Goal: Task Accomplishment & Management: Manage account settings

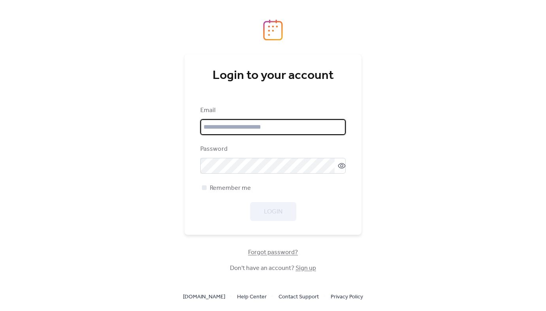
type input "**********"
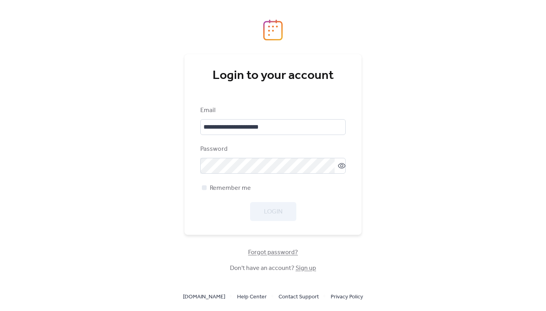
click at [309, 139] on div "**********" at bounding box center [272, 163] width 145 height 115
click at [286, 212] on button "Login" at bounding box center [273, 211] width 46 height 19
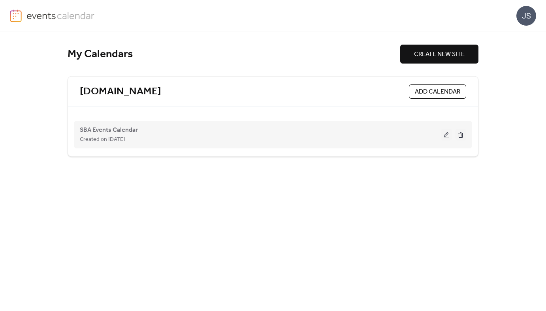
click at [168, 134] on div "SBA Events Calendar Created on 19-Nov-2024" at bounding box center [260, 134] width 361 height 19
click at [443, 136] on button at bounding box center [446, 135] width 11 height 12
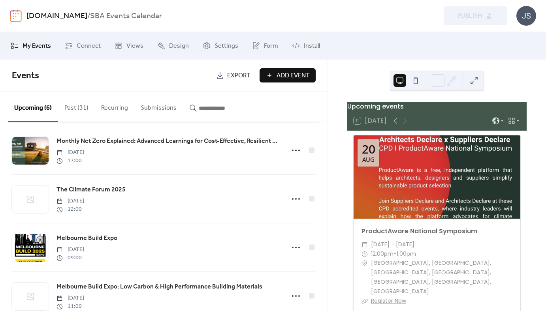
scroll to position [60, 0]
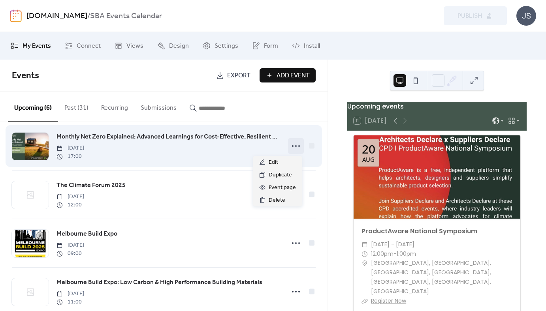
click at [291, 147] on icon at bounding box center [296, 146] width 13 height 13
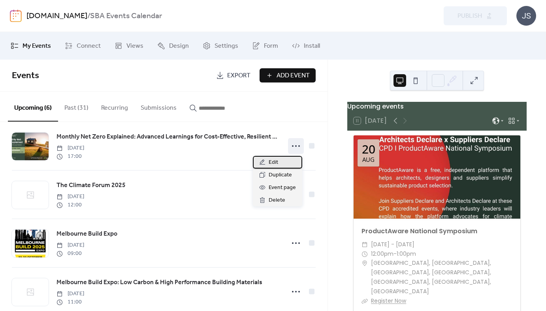
click at [277, 166] on span "Edit" at bounding box center [273, 162] width 9 height 9
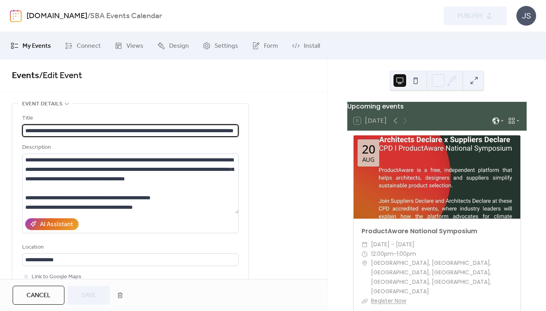
scroll to position [0, 45]
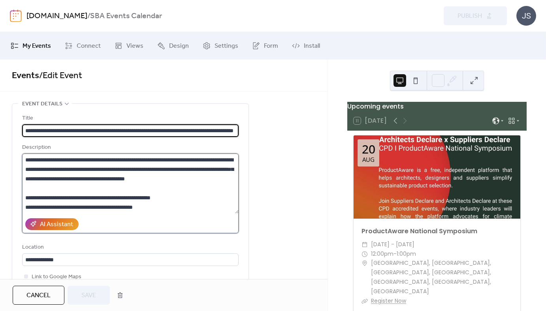
click at [25, 160] on textarea at bounding box center [130, 184] width 217 height 60
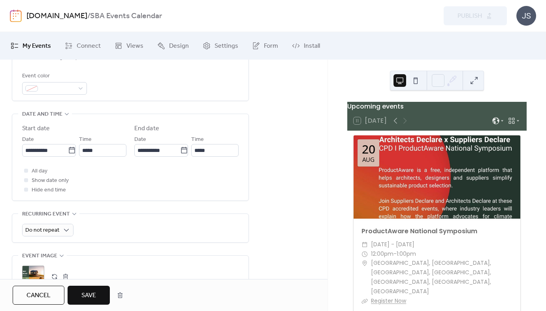
scroll to position [220, 0]
type textarea "**********"
click at [30, 155] on input "**********" at bounding box center [45, 150] width 46 height 13
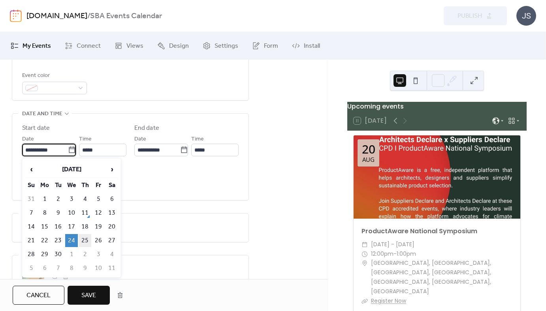
click at [85, 238] on td "25" at bounding box center [85, 240] width 13 height 13
type input "**********"
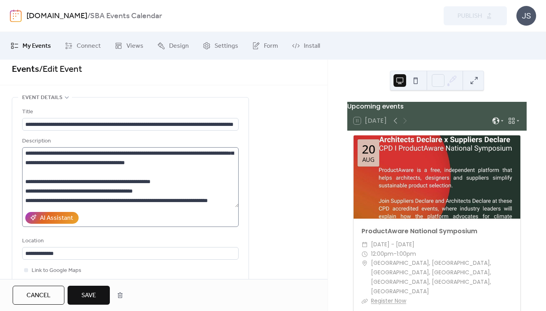
scroll to position [0, 0]
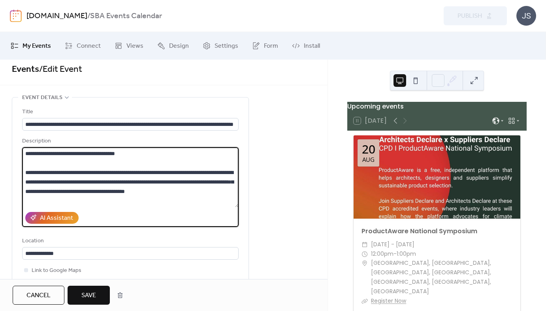
click at [141, 151] on textarea at bounding box center [130, 177] width 217 height 60
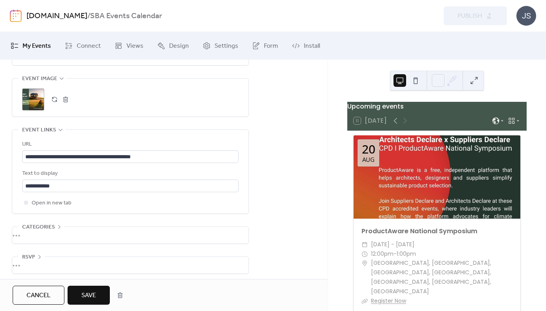
scroll to position [399, 0]
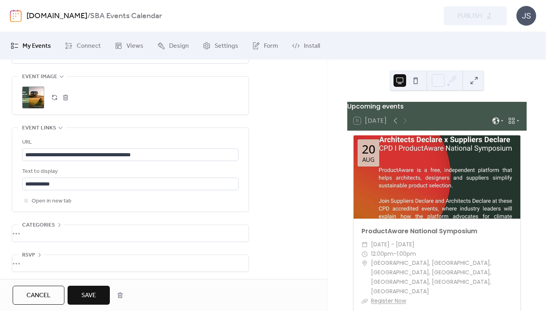
type textarea "**********"
click at [66, 97] on button "button" at bounding box center [65, 97] width 11 height 11
click at [56, 98] on button "button" at bounding box center [54, 97] width 11 height 11
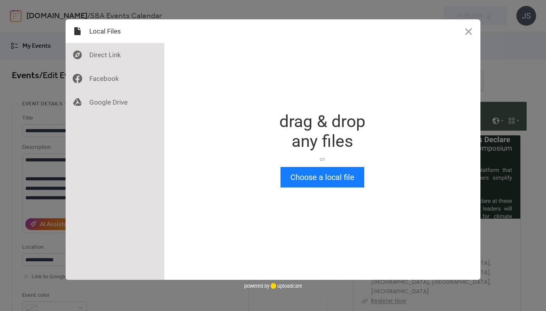
scroll to position [0, 0]
click at [326, 178] on button "Choose a local file" at bounding box center [323, 177] width 84 height 21
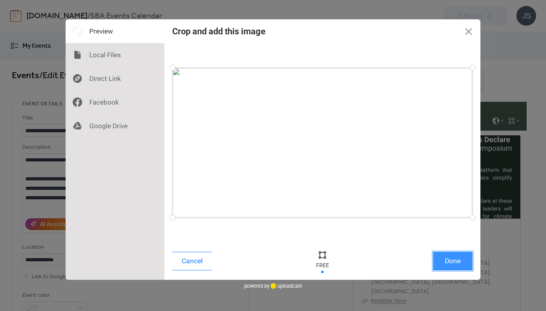
click at [448, 261] on button "Done" at bounding box center [453, 261] width 40 height 19
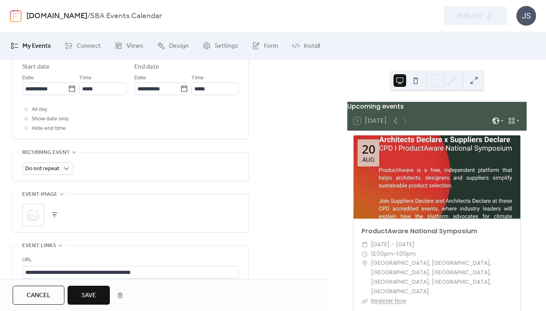
scroll to position [401, 0]
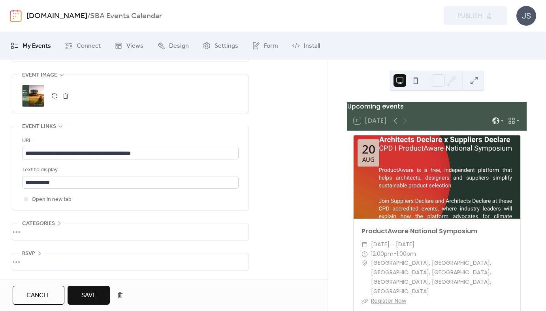
click at [86, 295] on span "Save" at bounding box center [88, 295] width 15 height 9
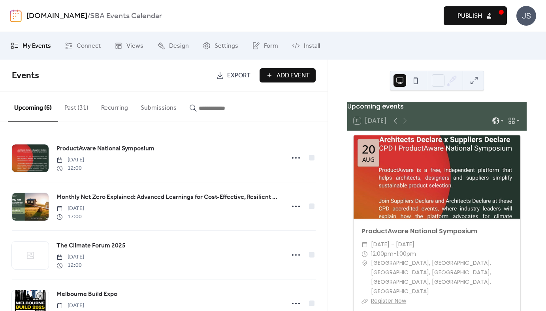
click at [467, 20] on span "Publish" at bounding box center [470, 15] width 25 height 9
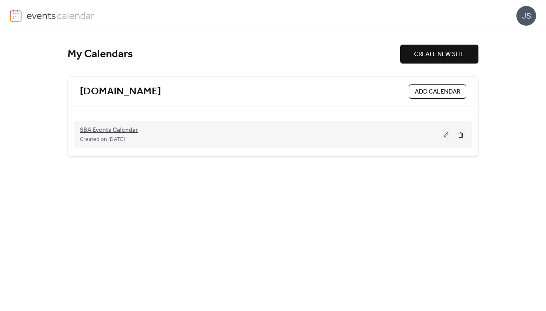
click at [116, 128] on span "SBA Events Calendar" at bounding box center [109, 130] width 58 height 9
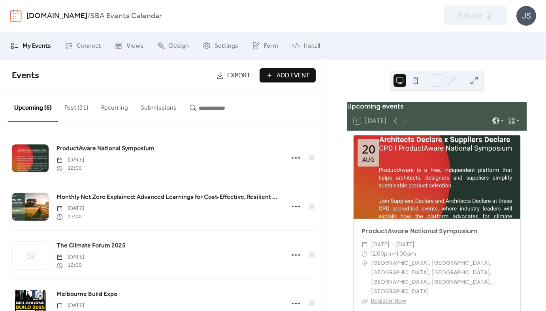
click at [151, 109] on button "Submissions" at bounding box center [158, 106] width 49 height 29
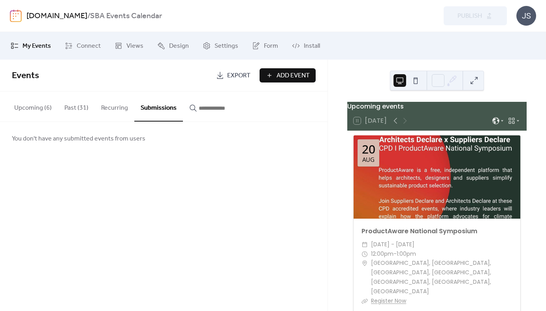
click at [30, 106] on button "Upcoming (6)" at bounding box center [33, 106] width 50 height 29
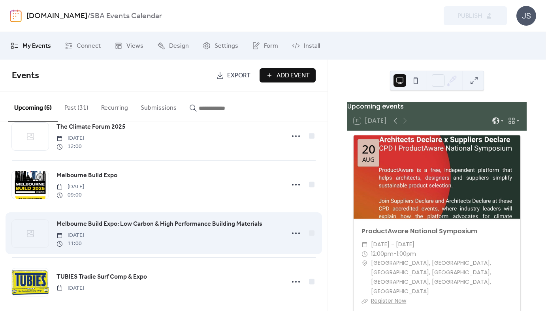
scroll to position [126, 0]
